Goal: Task Accomplishment & Management: Manage account settings

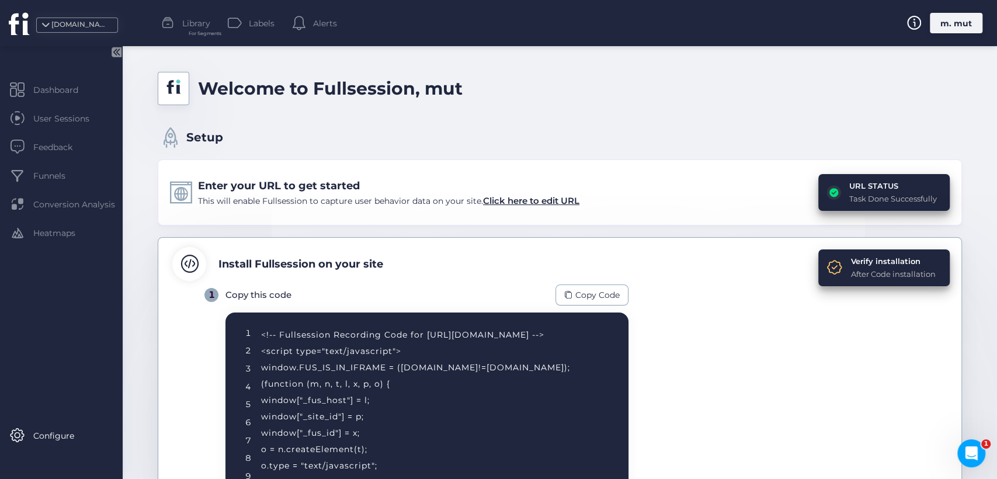
click at [950, 25] on div "m. mut" at bounding box center [956, 23] width 53 height 20
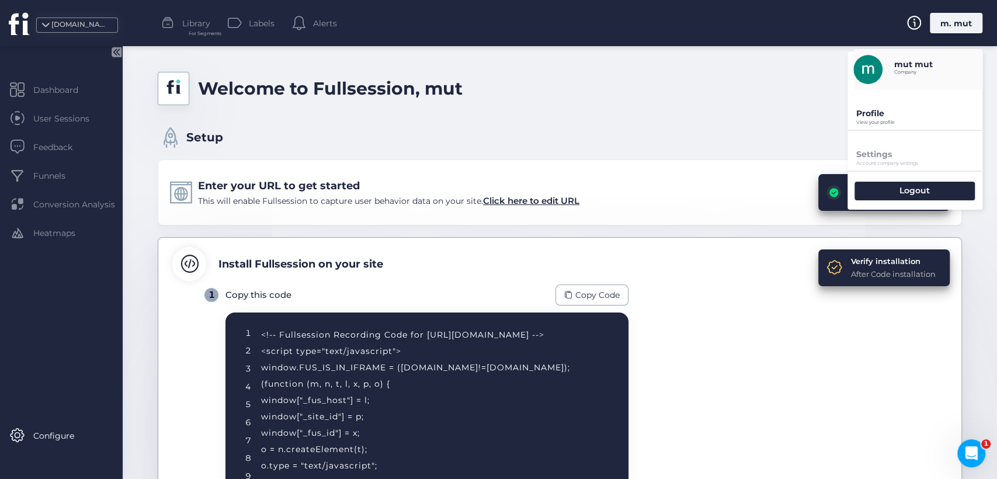
click at [878, 124] on p "View your profile" at bounding box center [919, 122] width 126 height 5
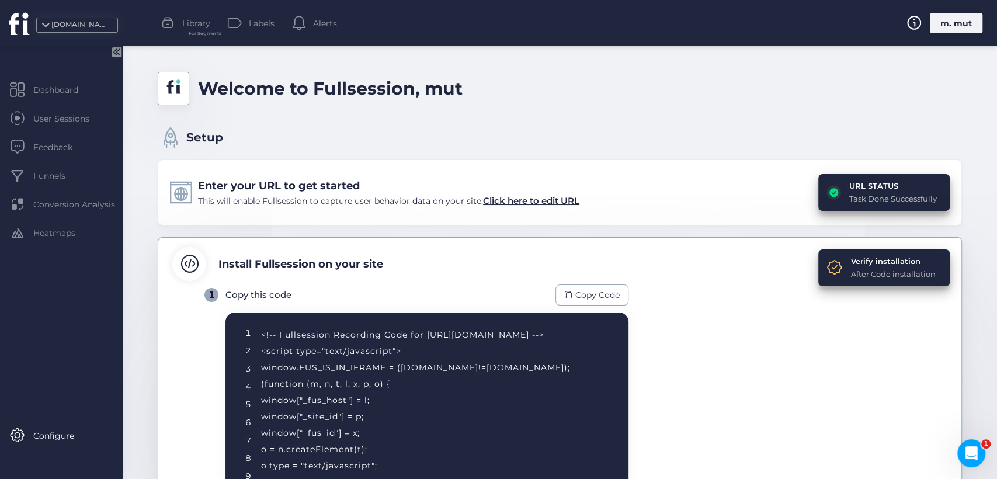
click at [958, 19] on div "m. mut" at bounding box center [956, 23] width 53 height 20
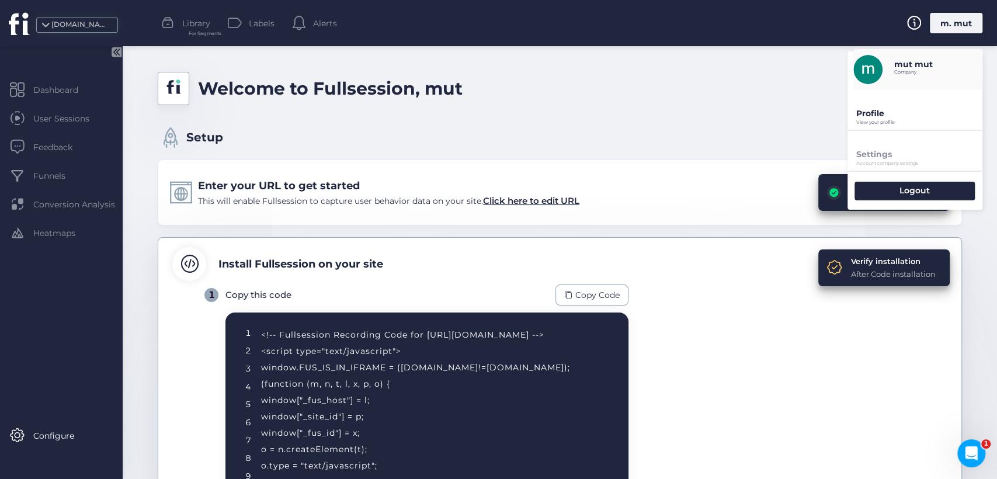
click at [877, 112] on p "Profile" at bounding box center [919, 113] width 126 height 11
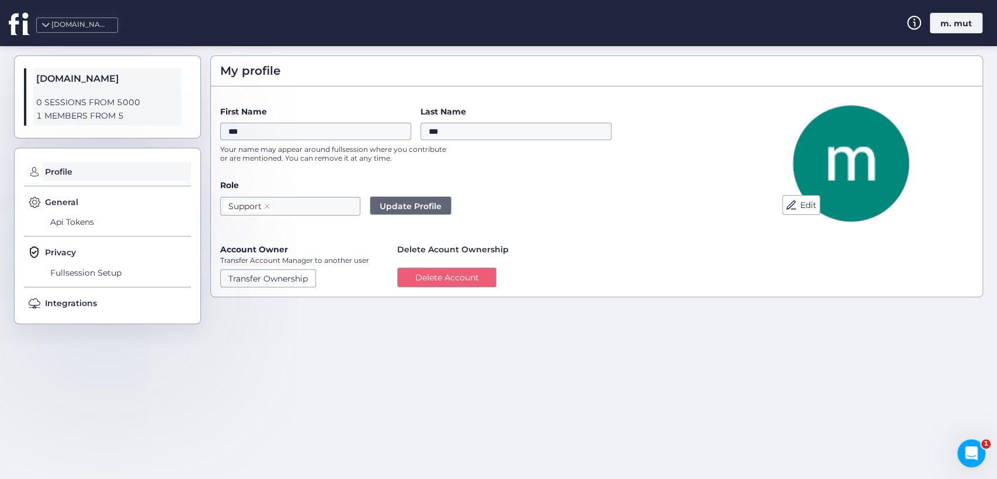
click at [21, 16] on icon at bounding box center [20, 23] width 22 height 23
click at [20, 29] on icon at bounding box center [20, 23] width 22 height 23
drag, startPoint x: 0, startPoint y: 15, endPoint x: 15, endPoint y: 23, distance: 16.7
click at [0, 15] on div "[DOMAIN_NAME]" at bounding box center [17, 23] width 35 height 46
click at [15, 23] on icon at bounding box center [18, 24] width 19 height 22
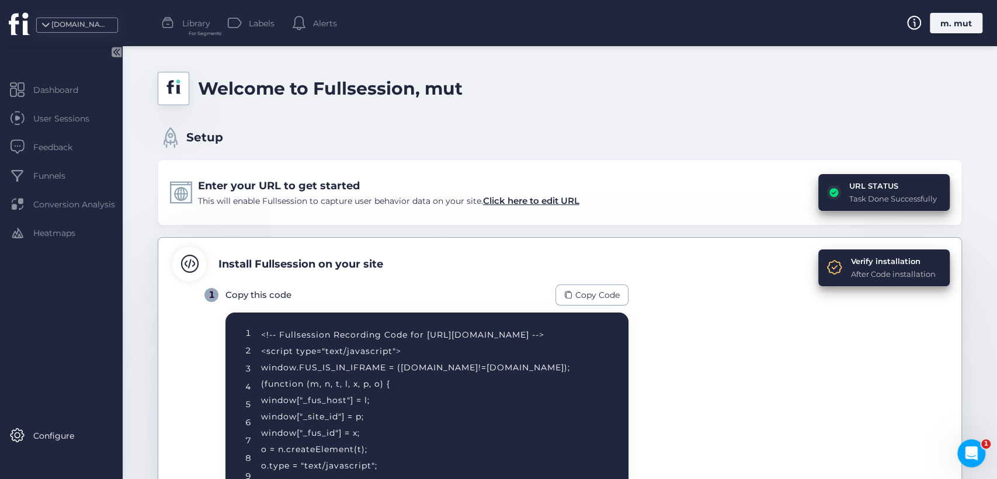
click at [955, 25] on div "m. mut" at bounding box center [956, 23] width 53 height 20
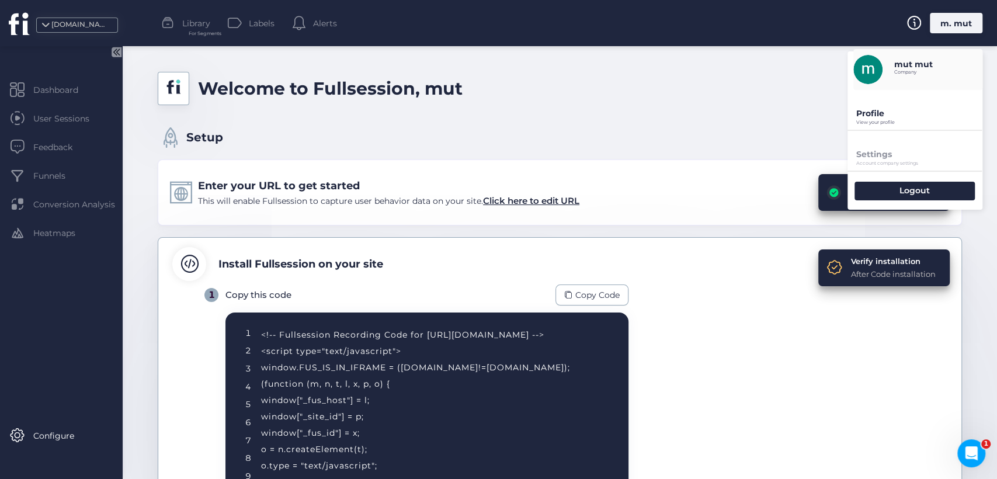
click at [955, 25] on div "m. mut" at bounding box center [956, 23] width 53 height 20
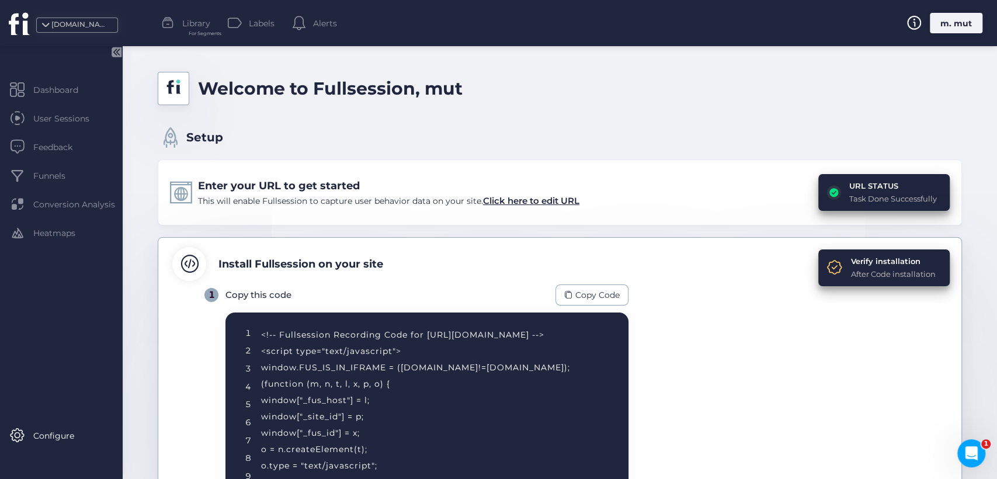
click at [955, 27] on div "m. mut" at bounding box center [956, 23] width 53 height 20
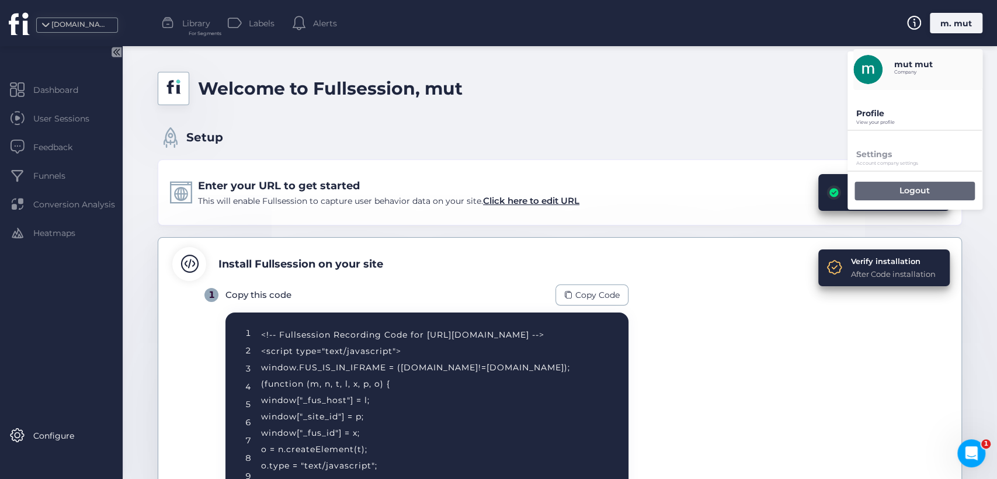
click at [905, 190] on p "Logout" at bounding box center [914, 190] width 30 height 11
